Goal: Ask a question

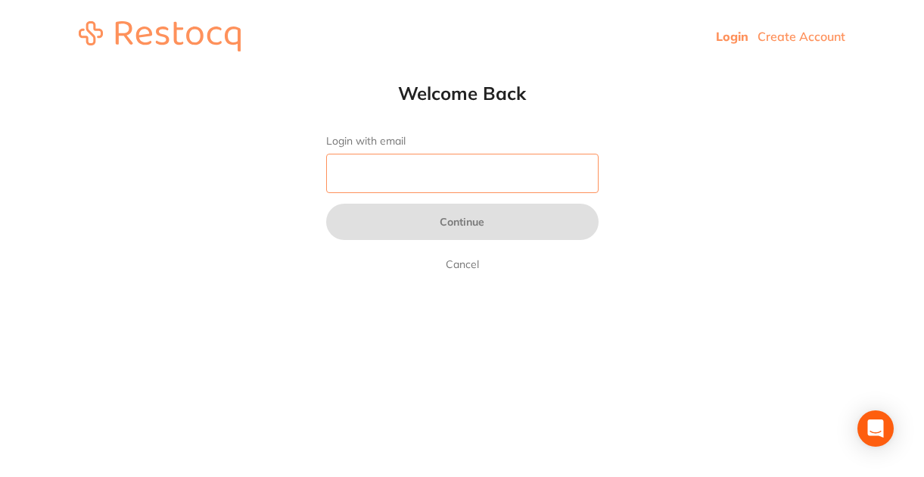
click at [508, 170] on input "Login with email" at bounding box center [462, 173] width 272 height 39
type input "skan3067@gmail.com"
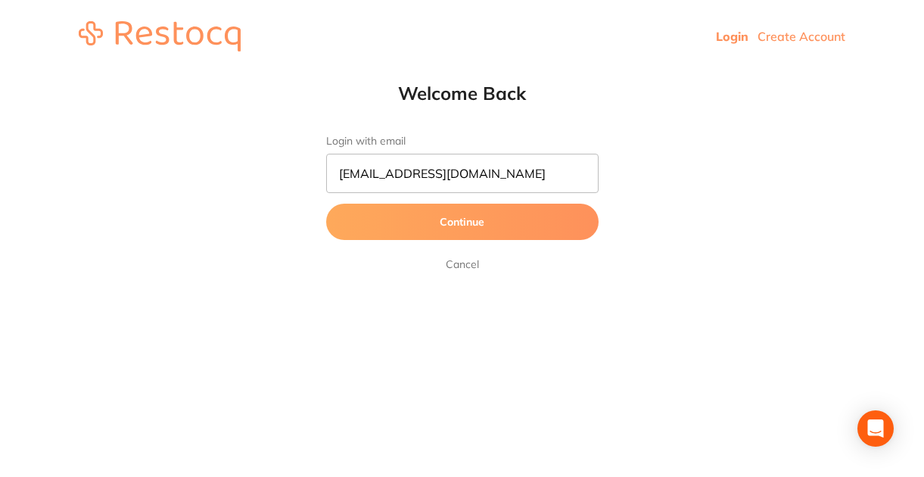
click at [491, 226] on button "Continue" at bounding box center [462, 222] width 272 height 36
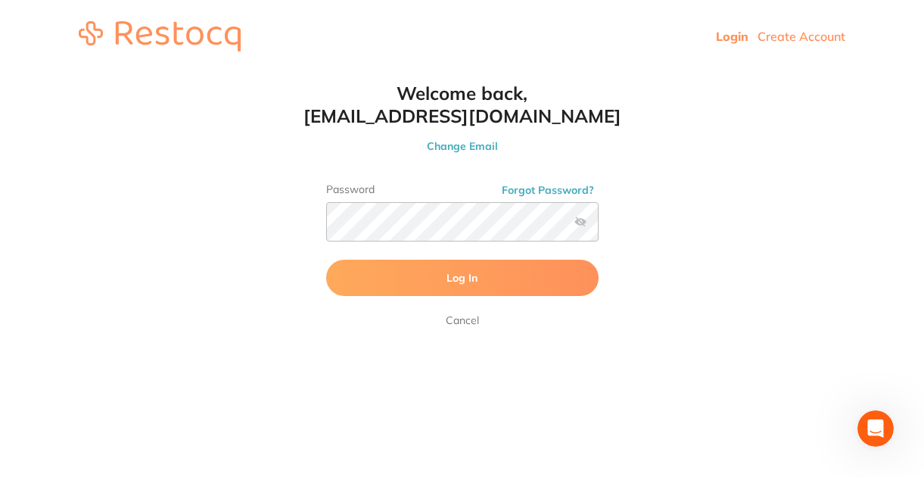
click at [524, 272] on button "Log In" at bounding box center [462, 278] width 272 height 36
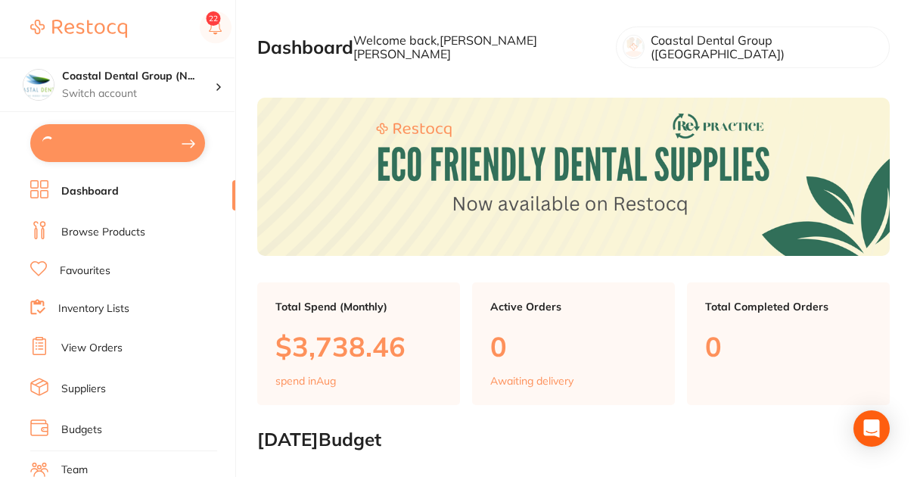
type textarea "closed friday"
type textarea "closed friday please honoutr 3 plus 1 deal online for Product Code: TM-6120B"
